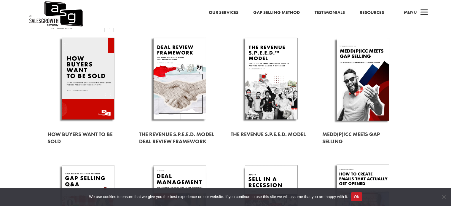
scroll to position [39, 0]
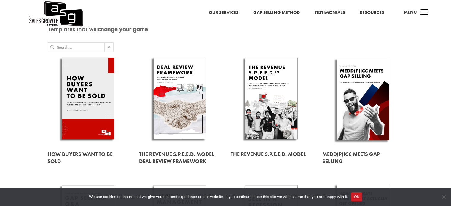
click at [175, 90] on link at bounding box center [179, 99] width 81 height 92
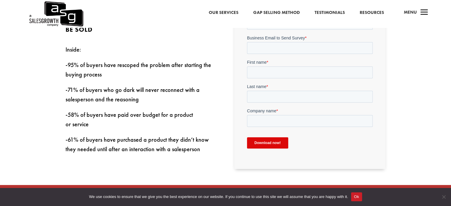
scroll to position [158, 0]
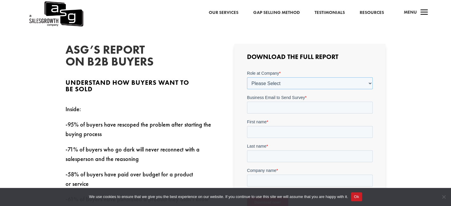
click at [284, 80] on select "Please Select C-Level (CRO, CSO, etc) Senior Leadership (VP of Sales, VP of Ena…" at bounding box center [310, 83] width 126 height 12
select select "Other"
click at [247, 77] on select "Please Select C-Level (CRO, CSO, etc) Senior Leadership (VP of Sales, VP of Ena…" at bounding box center [310, 83] width 126 height 12
click at [280, 108] on input "Company Role - Other (Please Specify) *" at bounding box center [310, 108] width 126 height 12
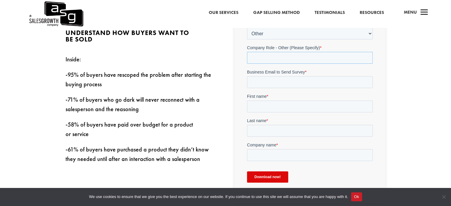
scroll to position [197, 0]
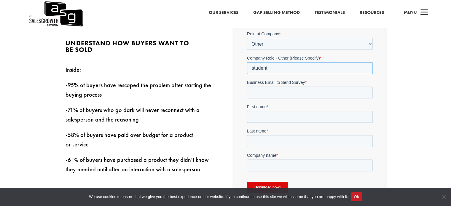
type input "student"
click at [292, 87] on input "Business Email to Send Survey *" at bounding box center [310, 93] width 126 height 12
type input "[EMAIL_ADDRESS][DOMAIN_NAME]"
type input "[PERSON_NAME]"
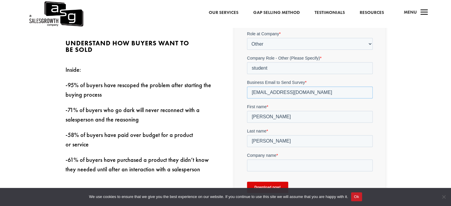
scroll to position [237, 0]
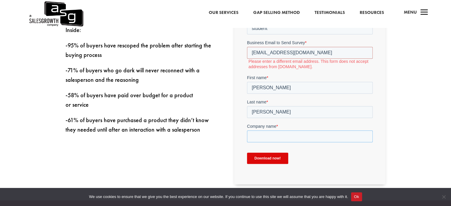
click at [285, 136] on input "Company name *" at bounding box center [310, 137] width 126 height 12
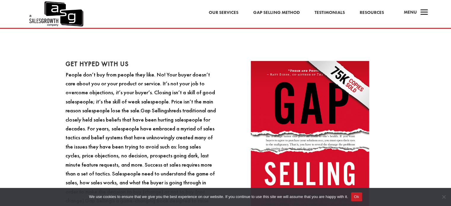
scroll to position [514, 0]
